Goal: Book appointment/travel/reservation

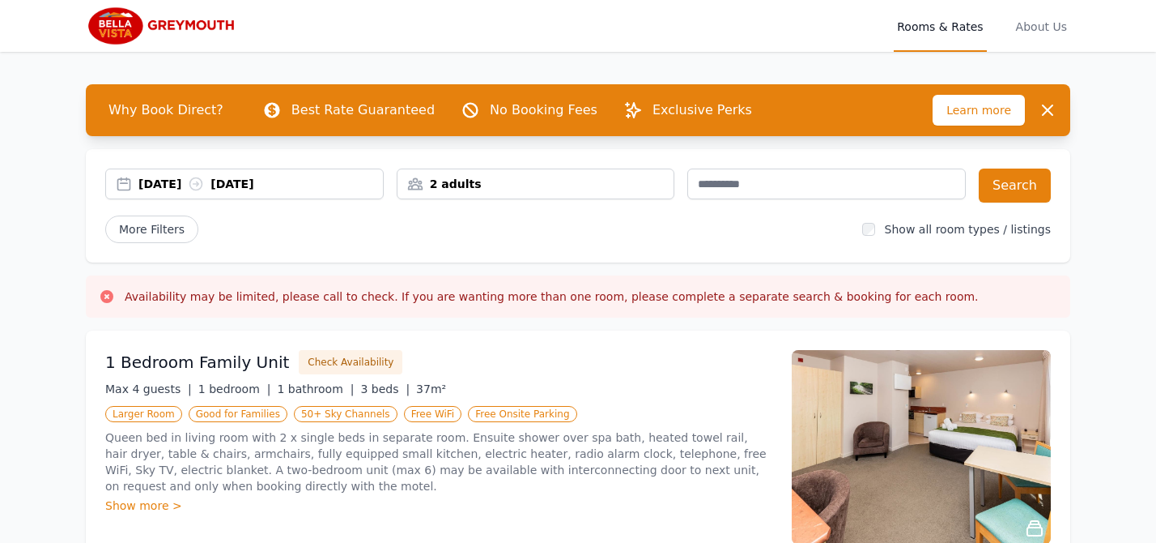
click at [187, 177] on div "[DATE] [DATE]" at bounding box center [260, 184] width 245 height 16
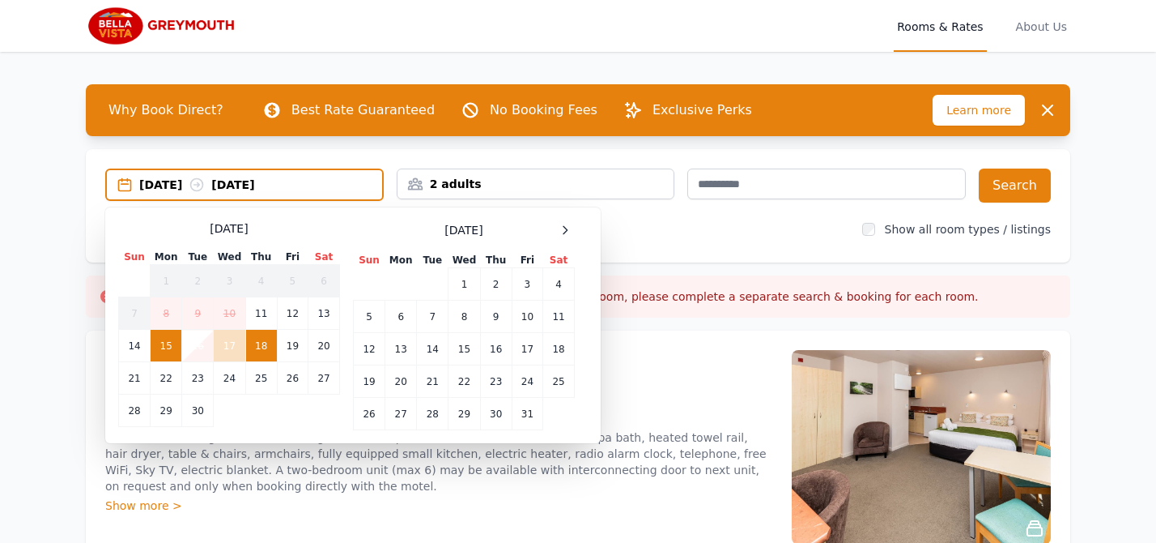
click at [264, 353] on td "18" at bounding box center [261, 346] width 32 height 32
click at [289, 347] on td "19" at bounding box center [292, 346] width 31 height 32
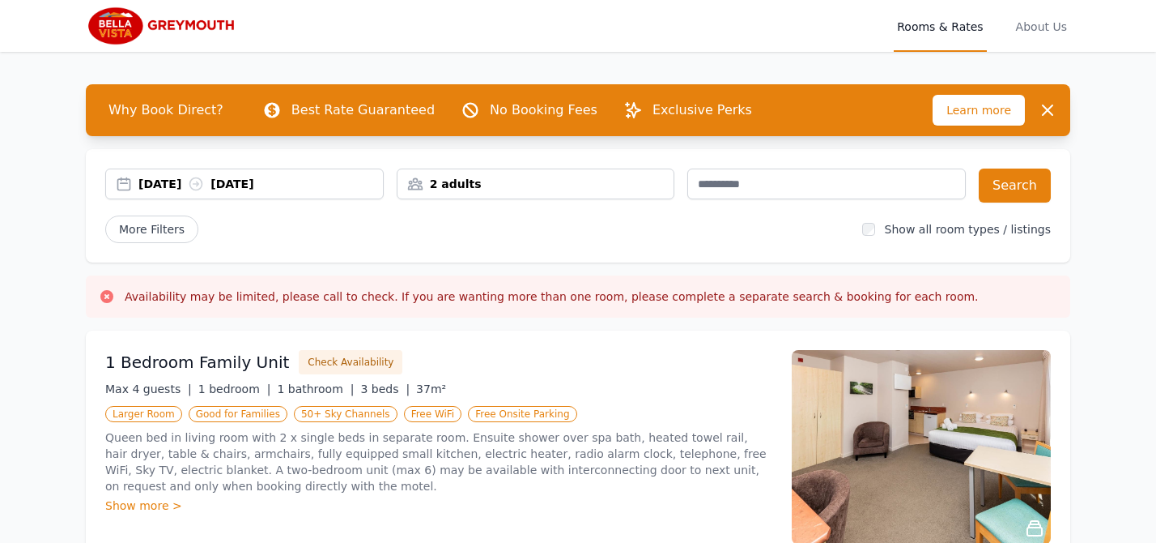
click at [465, 178] on div "2 adults" at bounding box center [536, 184] width 277 height 16
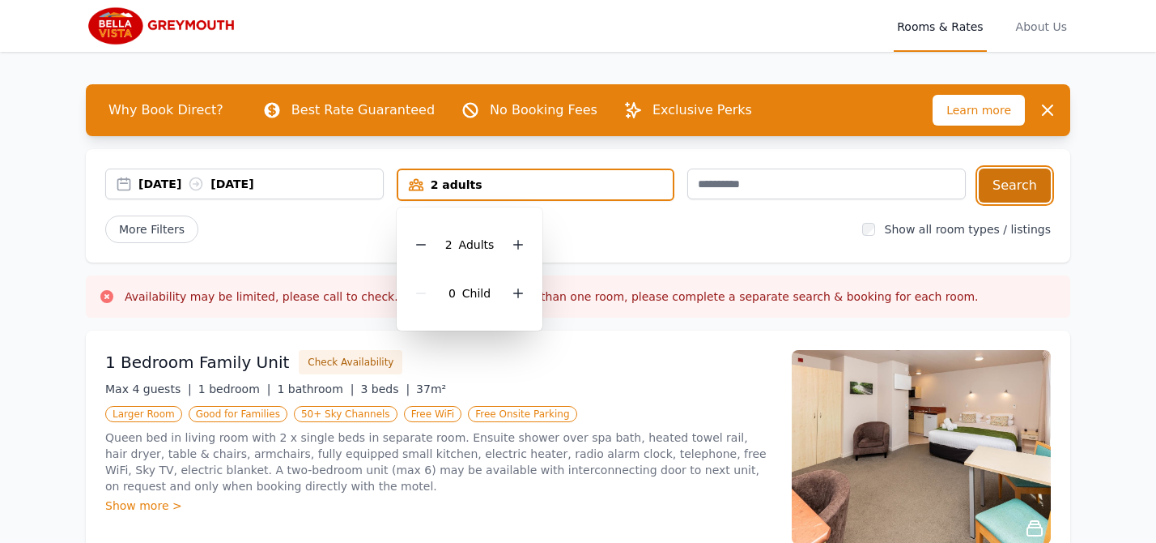
click at [1026, 177] on button "Search" at bounding box center [1015, 185] width 72 height 34
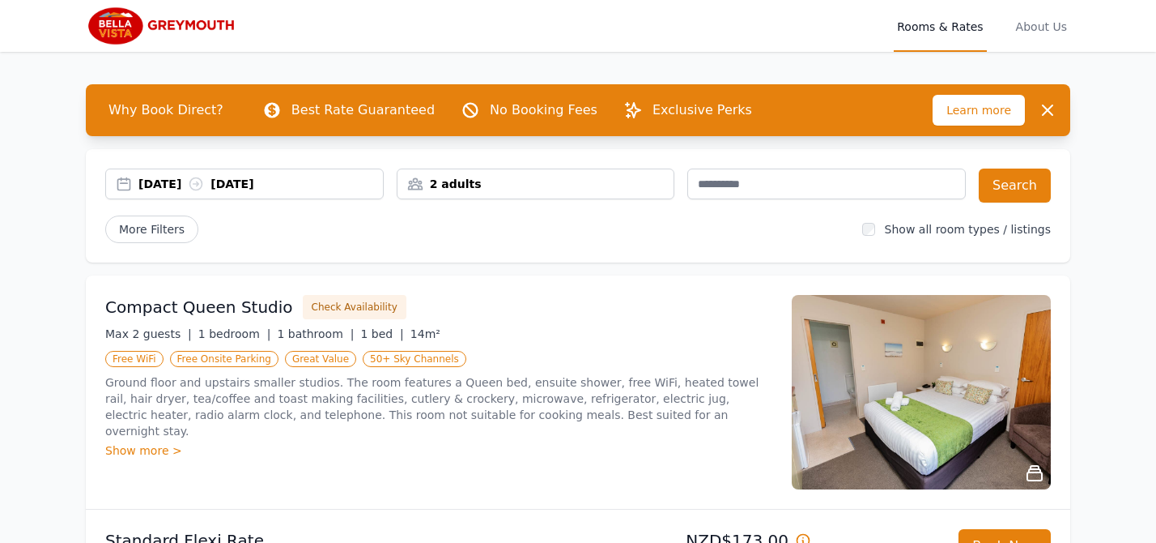
click at [194, 31] on img at bounding box center [163, 25] width 155 height 39
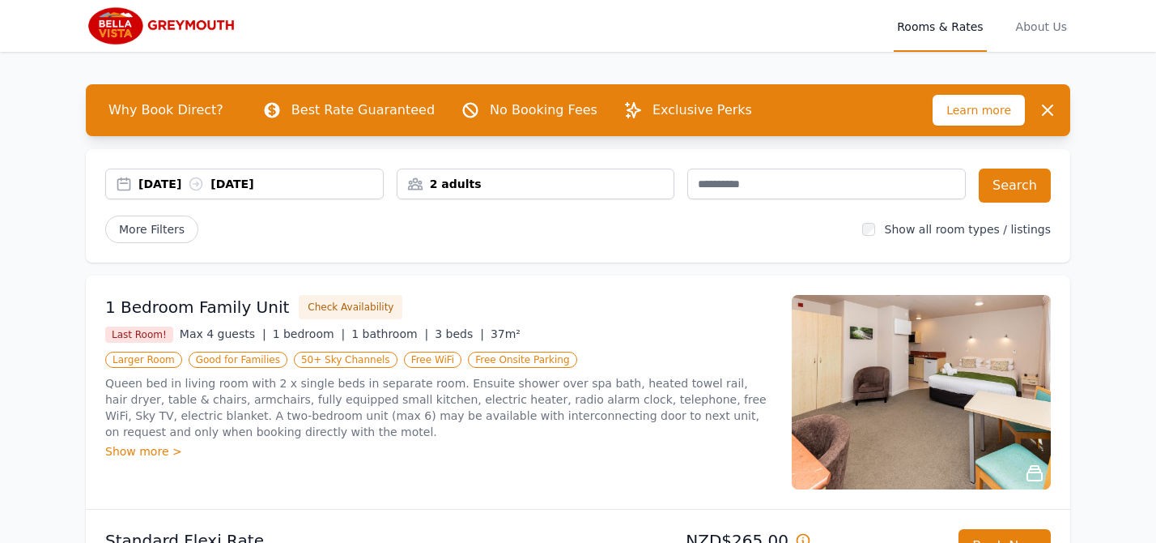
click at [554, 179] on div "2 adults" at bounding box center [536, 184] width 277 height 16
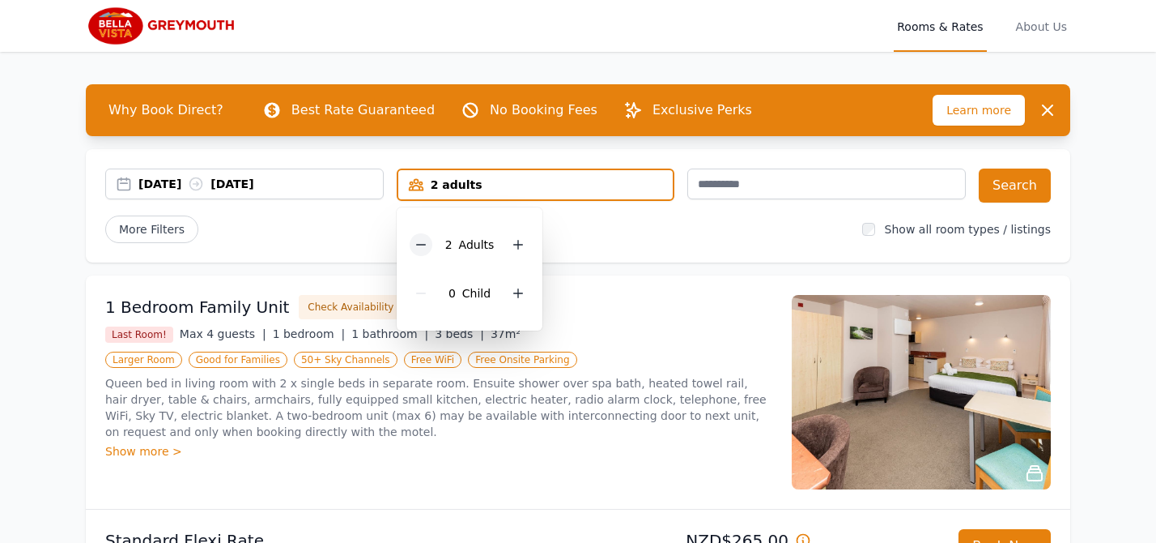
click at [421, 241] on icon at bounding box center [421, 244] width 13 height 13
click at [1016, 179] on button "Search" at bounding box center [1015, 185] width 72 height 34
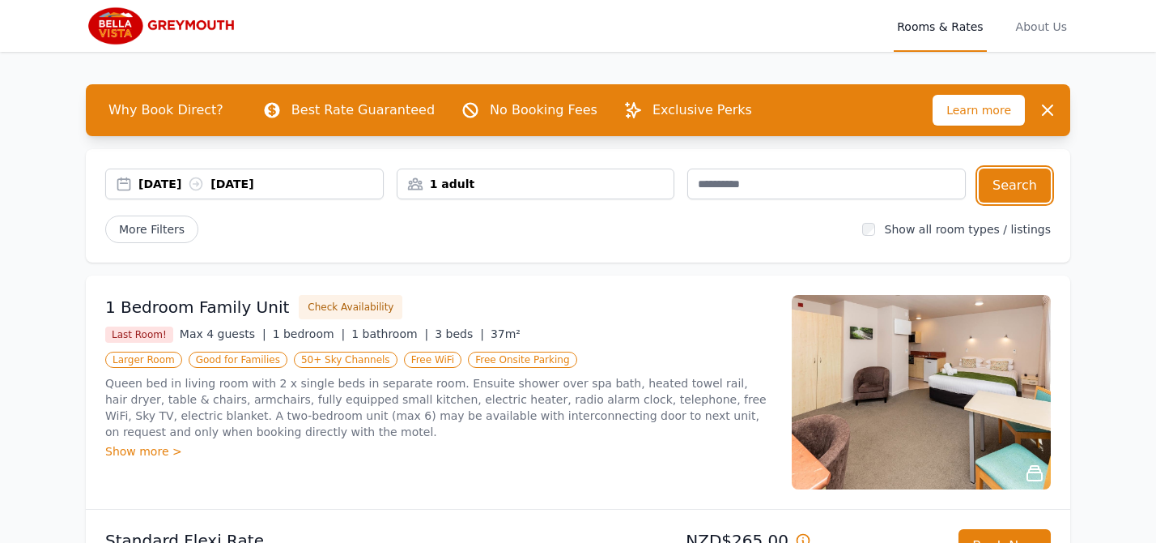
click at [249, 188] on div "11 Sep 2025 12 Sep 2025" at bounding box center [260, 184] width 245 height 16
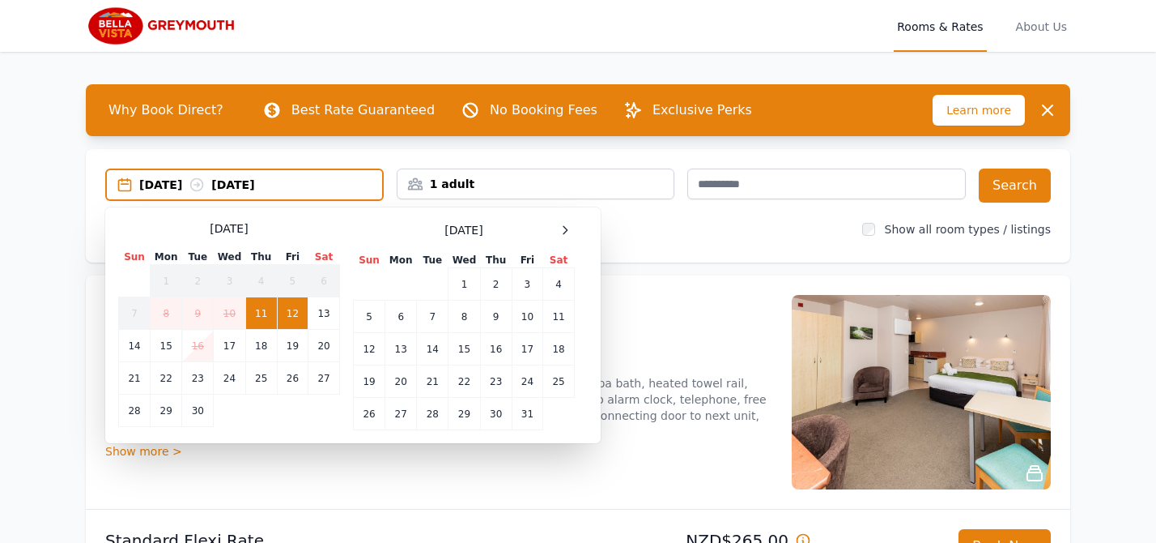
click at [1089, 264] on div "Why Book Direct? Best Rate Guaranteed No Booking Fees Exclusive Perks Learn mor…" at bounding box center [578, 398] width 1037 height 692
